Goal: Task Accomplishment & Management: Complete application form

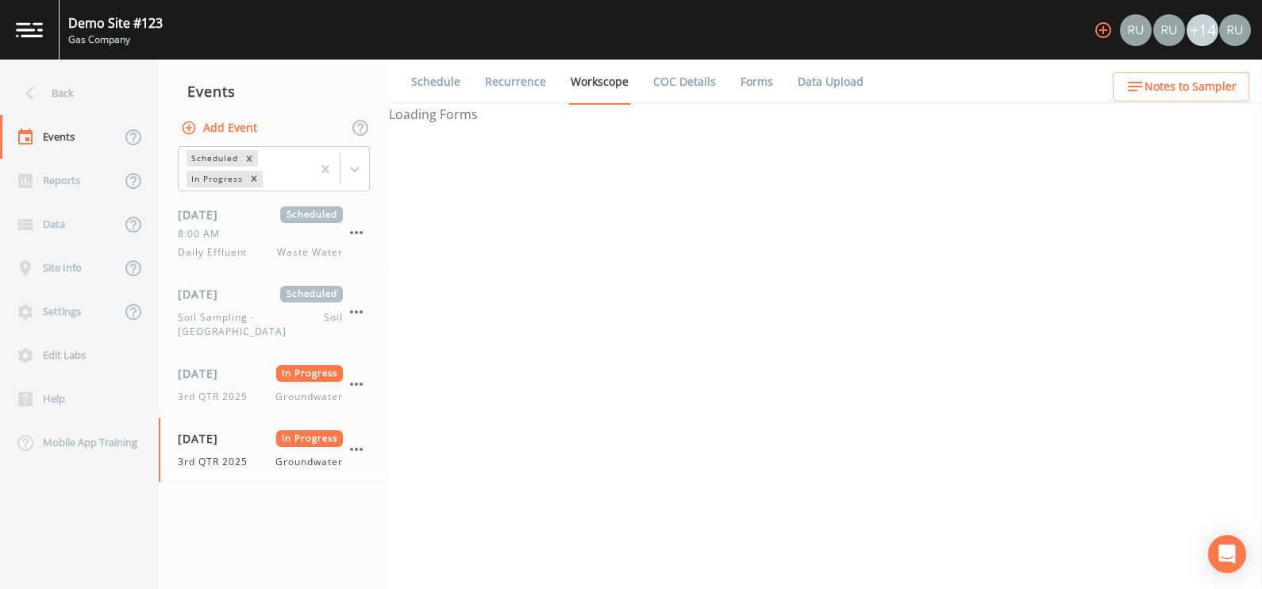
select select "4f082be6-97a7-4f70-a81f-c26a4e896ad7"
select select "132d7689-3bb8-465b-98a9-744e7d509d8d"
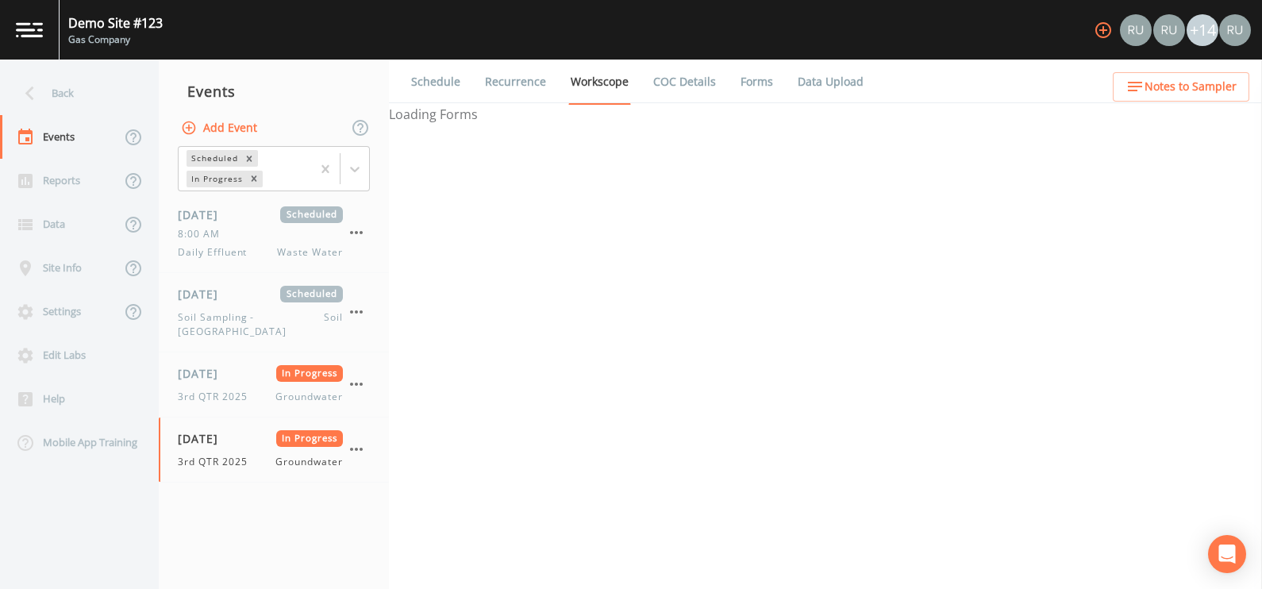
select select "4f082be6-97a7-4f70-a81f-c26a4e896ad7"
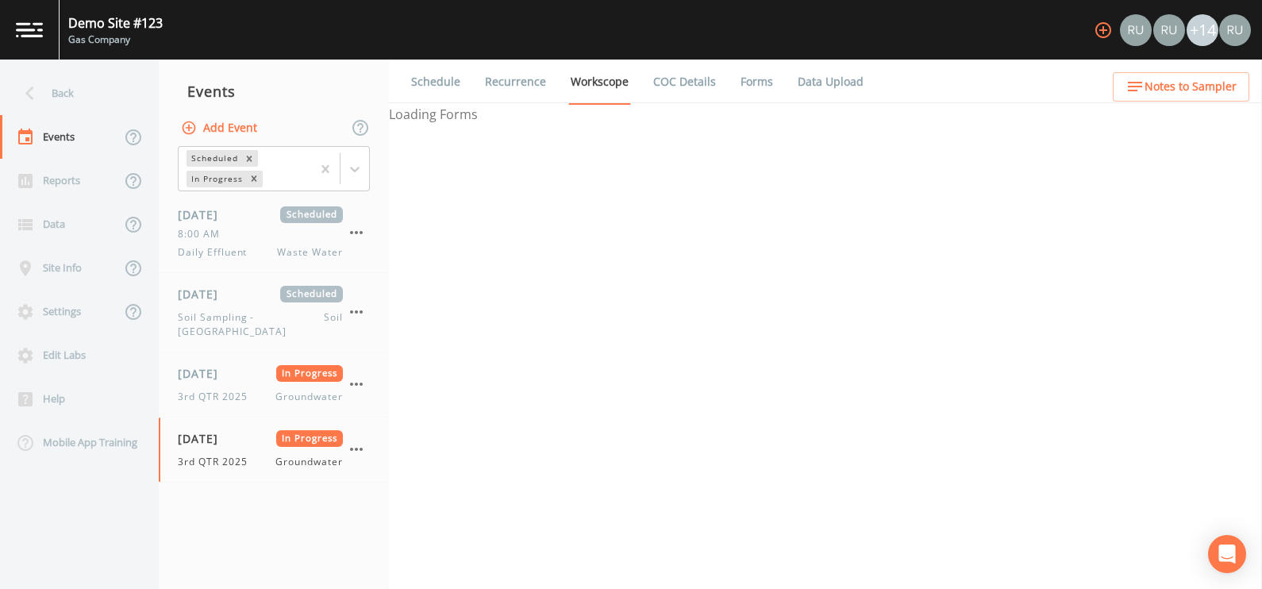
select select "f6e9a99d-ad13-4bf6-a076-14206ca6584d"
select select "3b3f0eae-cf37-4a0d-b923-8cf53140fe1f"
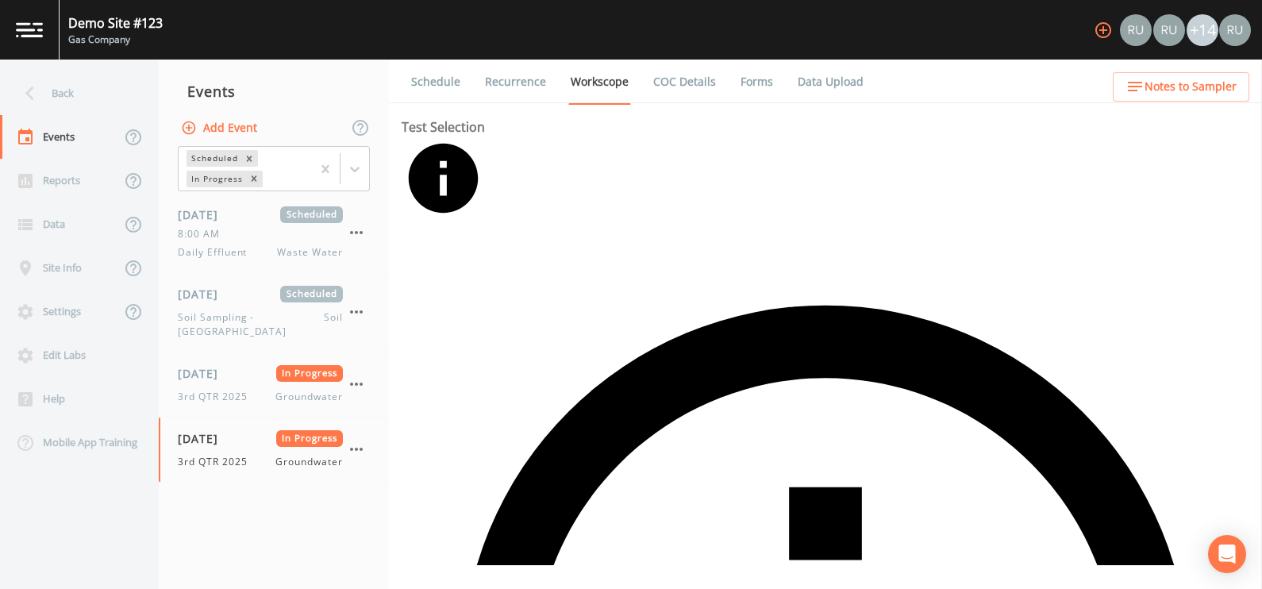
click at [754, 79] on link "Forms" at bounding box center [756, 82] width 37 height 44
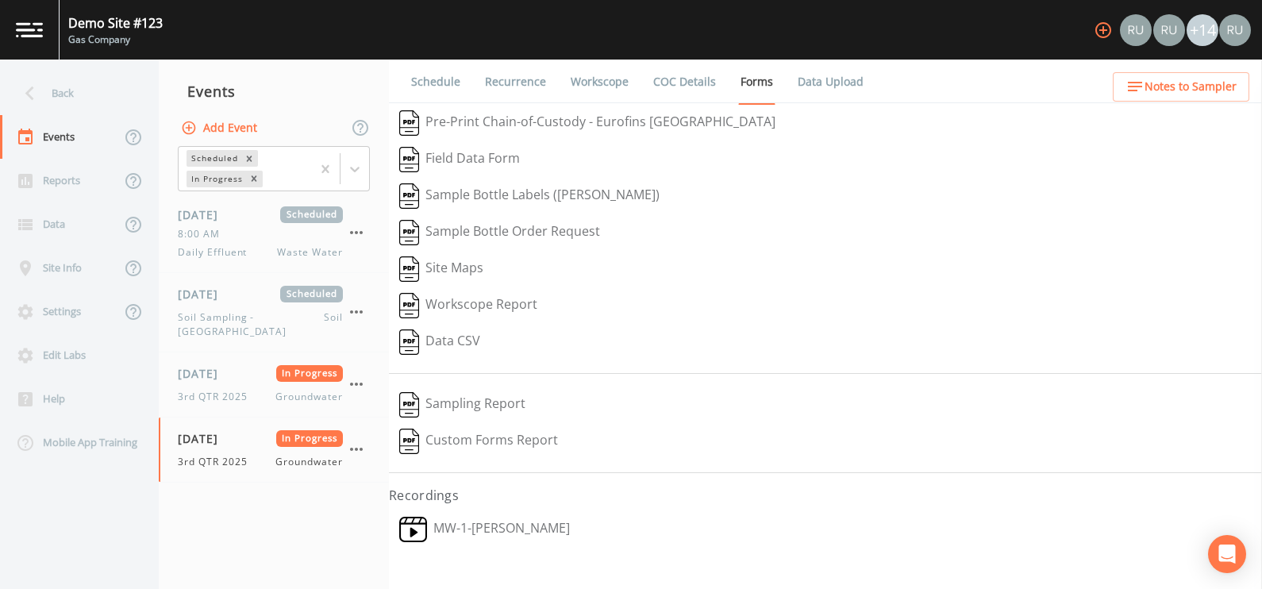
click at [475, 522] on link "MW-1 - [PERSON_NAME]" at bounding box center [484, 529] width 191 height 37
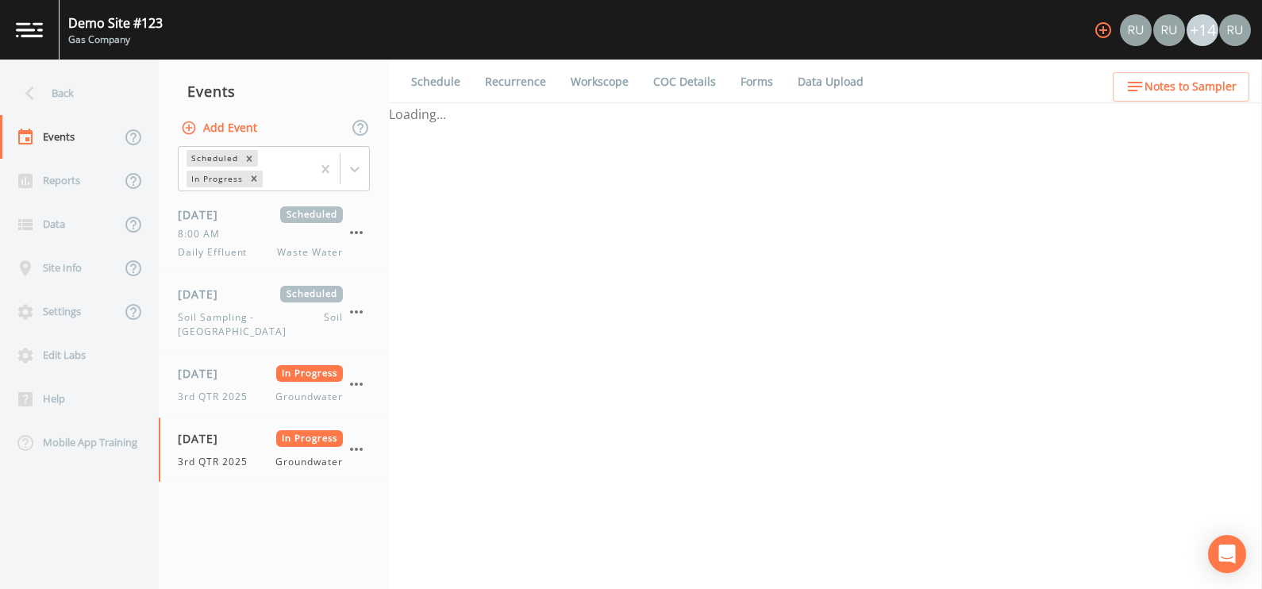
select select "1"
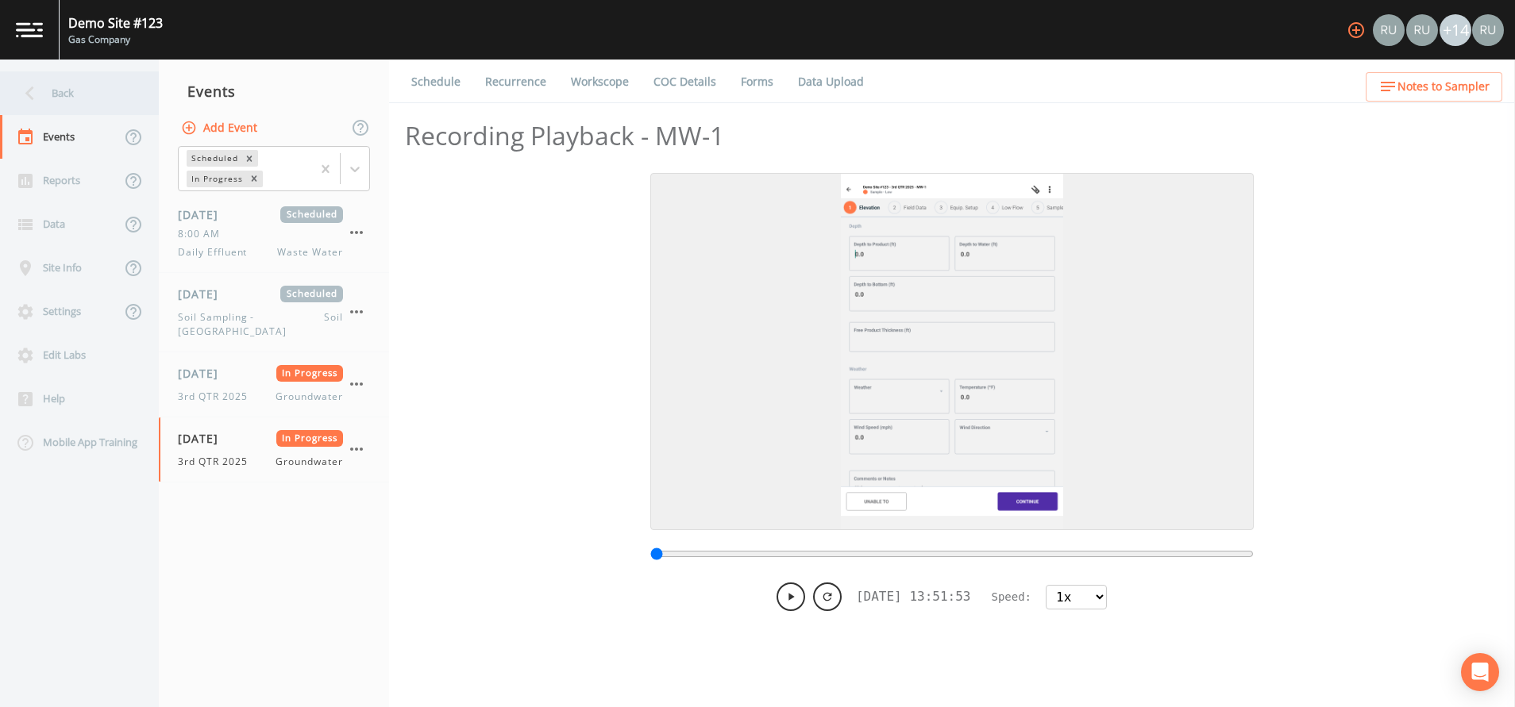
click at [62, 93] on div "Back" at bounding box center [71, 93] width 143 height 44
